Goal: Information Seeking & Learning: Learn about a topic

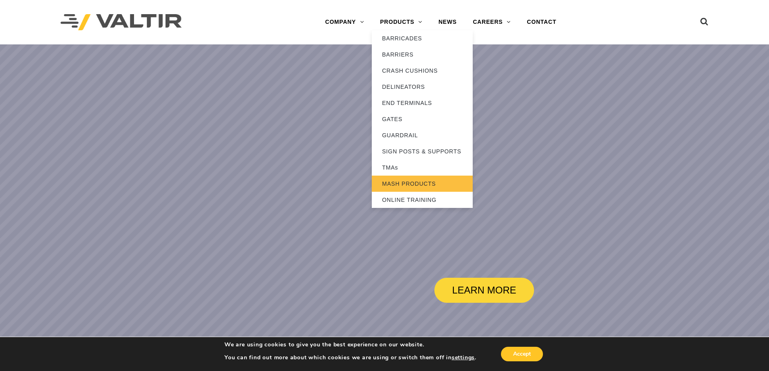
click at [422, 180] on link "MASH PRODUCTS" at bounding box center [422, 183] width 101 height 16
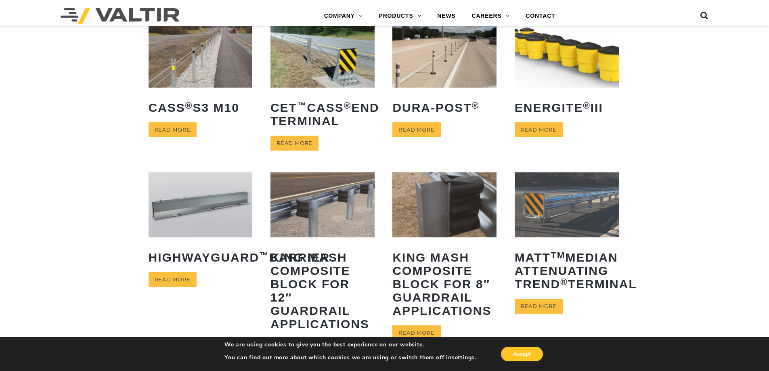
scroll to position [269, 0]
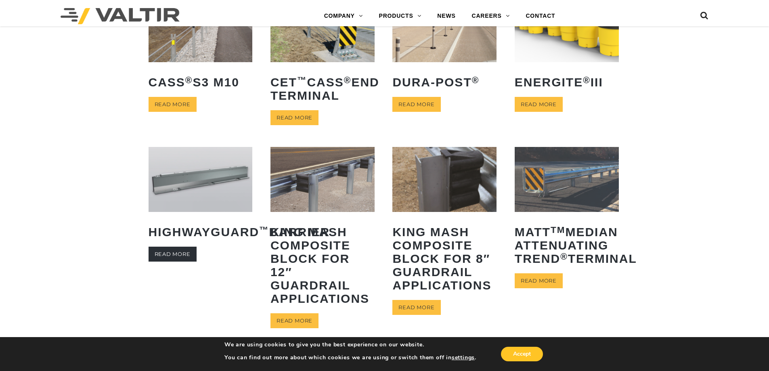
click at [184, 261] on link "Read more" at bounding box center [172, 254] width 48 height 15
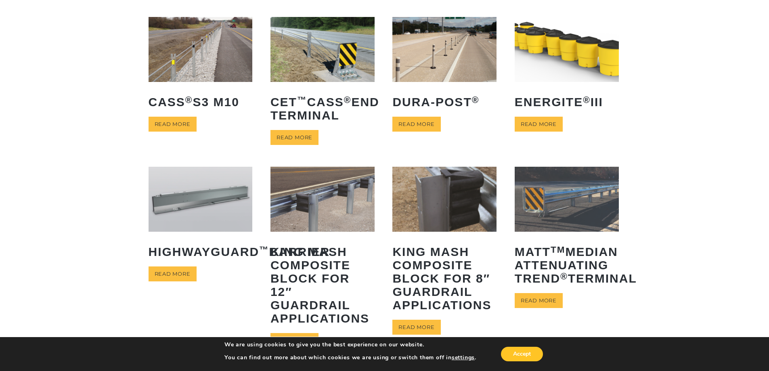
scroll to position [377, 0]
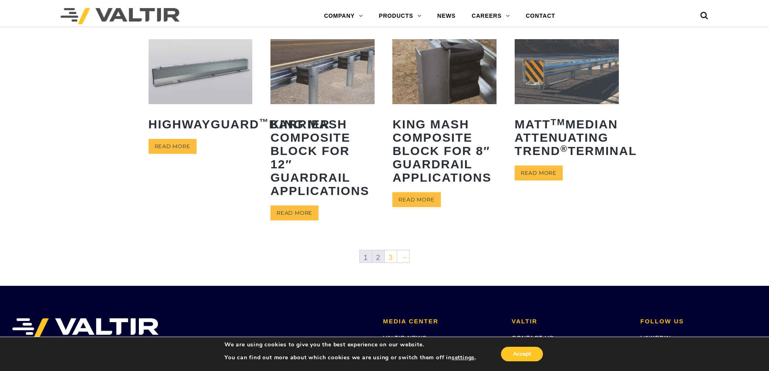
click at [381, 253] on link "2" at bounding box center [378, 256] width 12 height 12
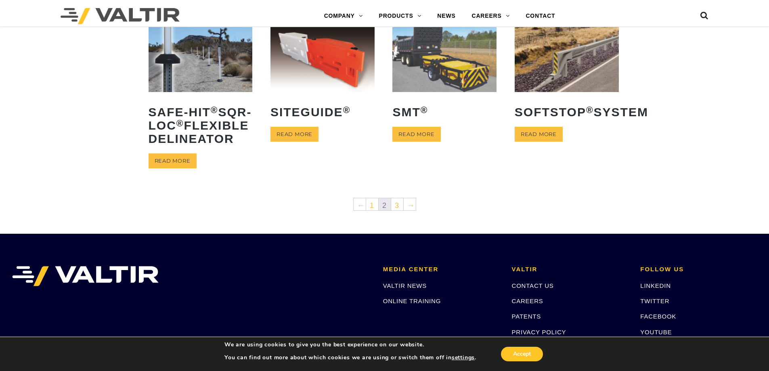
scroll to position [323, 0]
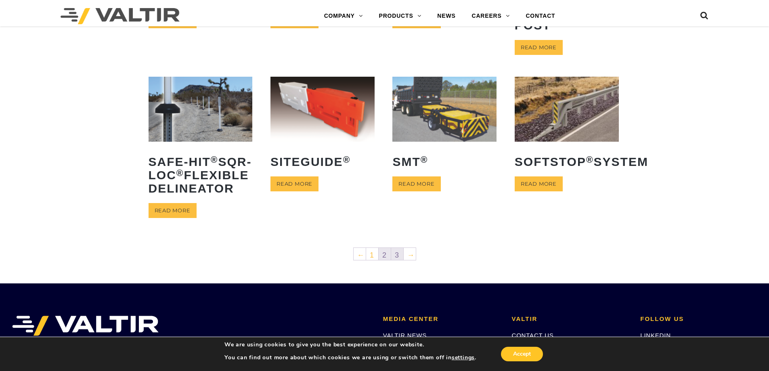
click at [397, 260] on link "3" at bounding box center [397, 254] width 12 height 12
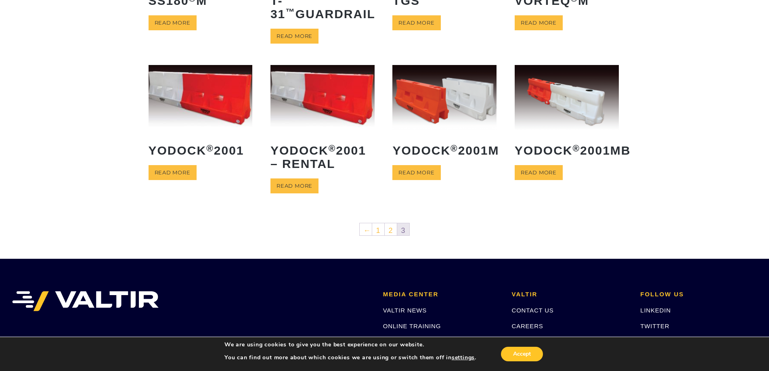
scroll to position [161, 0]
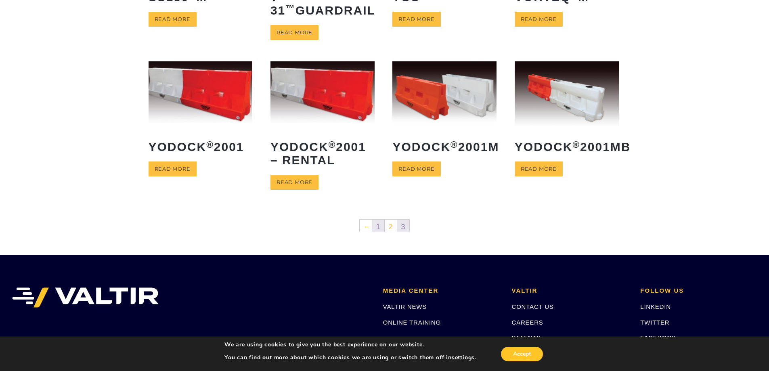
click at [382, 226] on link "1" at bounding box center [378, 225] width 12 height 12
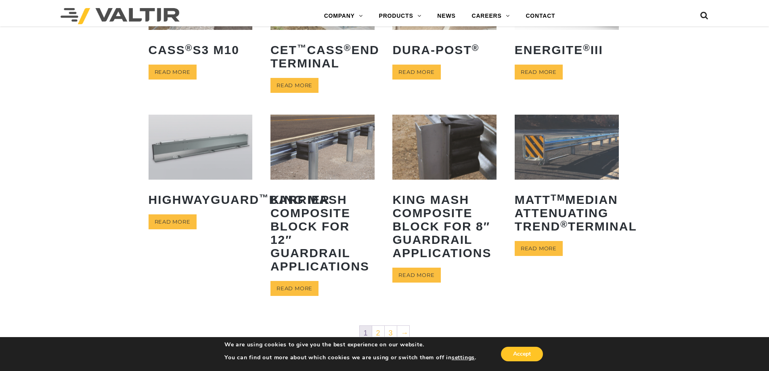
scroll to position [376, 0]
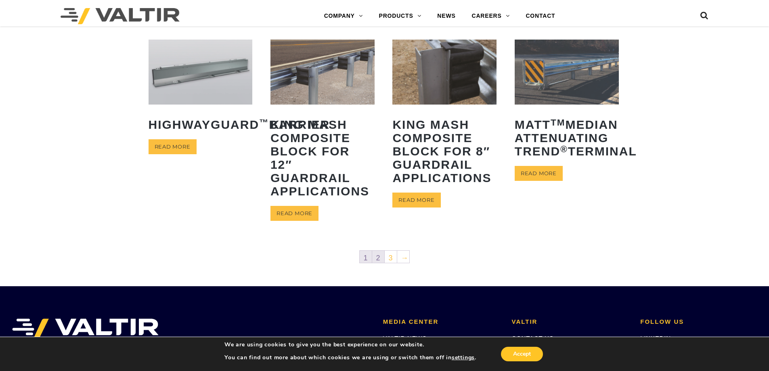
click at [380, 255] on link "2" at bounding box center [378, 257] width 12 height 12
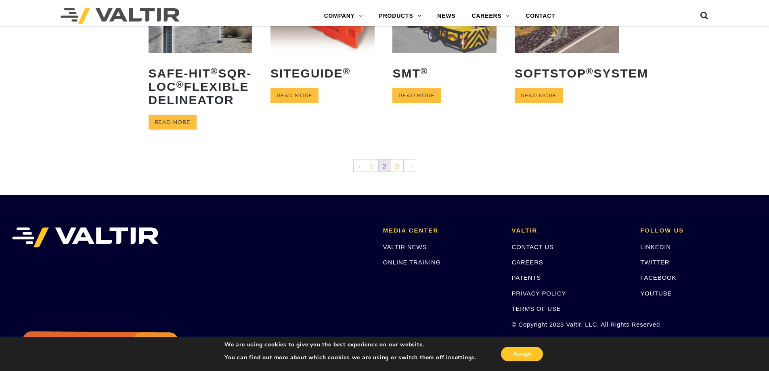
scroll to position [430, 0]
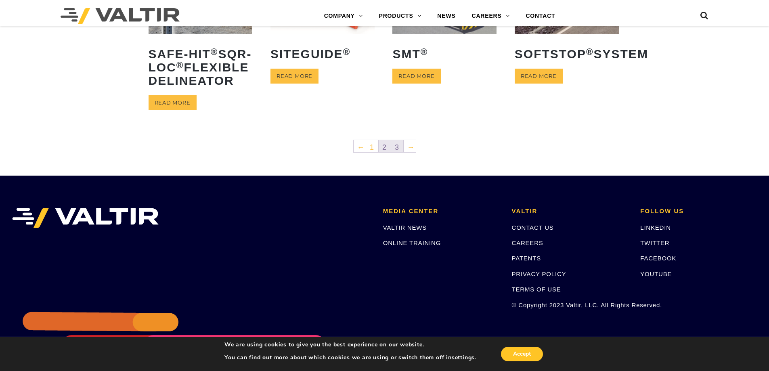
click at [395, 152] on link "3" at bounding box center [397, 146] width 12 height 12
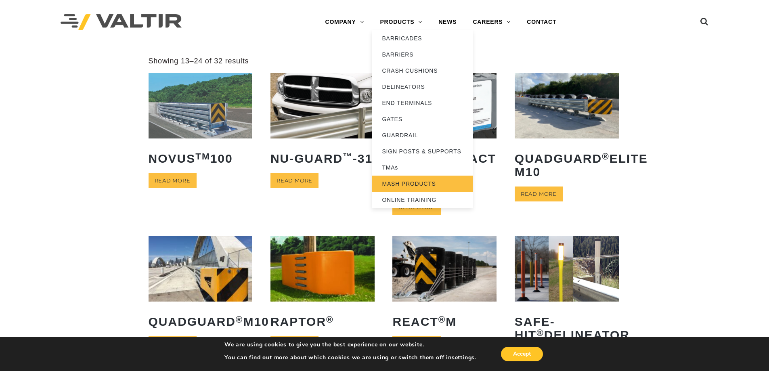
click at [407, 182] on link "MASH PRODUCTS" at bounding box center [422, 183] width 101 height 16
